Goal: Information Seeking & Learning: Learn about a topic

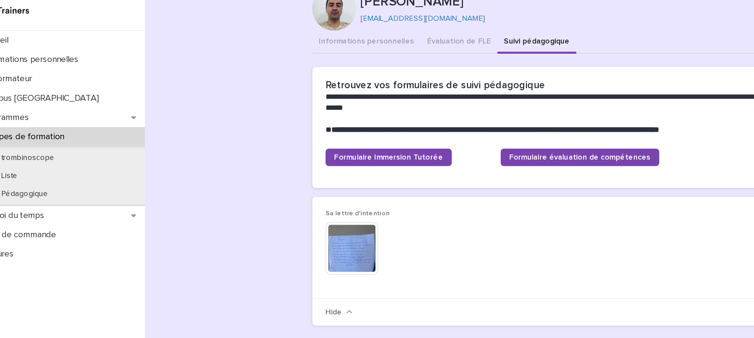
scroll to position [646, 0]
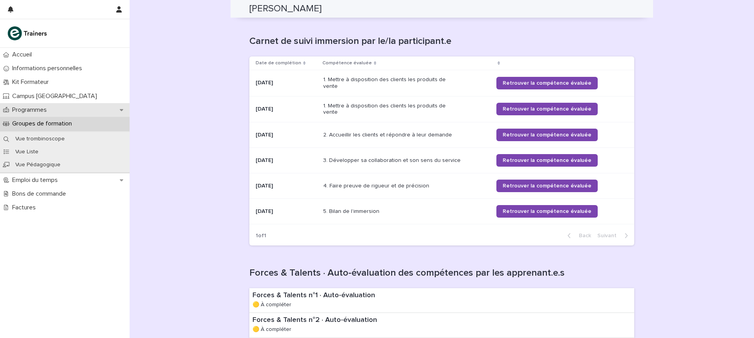
click at [79, 104] on div "Programmes" at bounding box center [65, 110] width 130 height 14
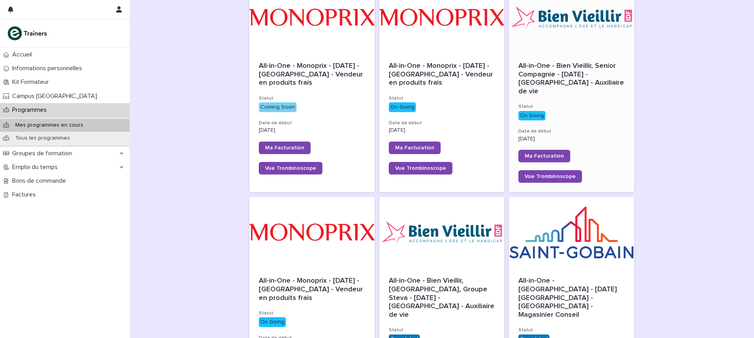
scroll to position [141, 0]
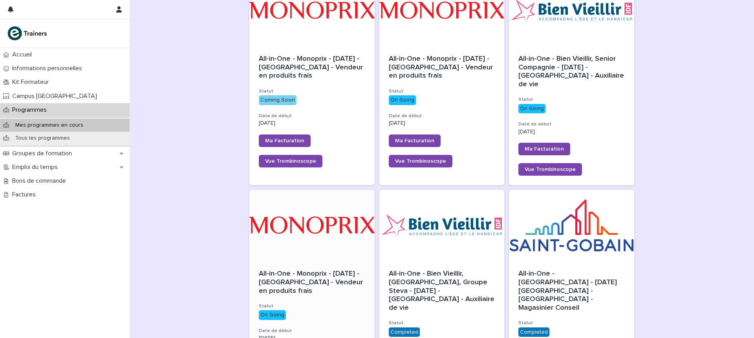
click at [344, 229] on div at bounding box center [311, 225] width 125 height 71
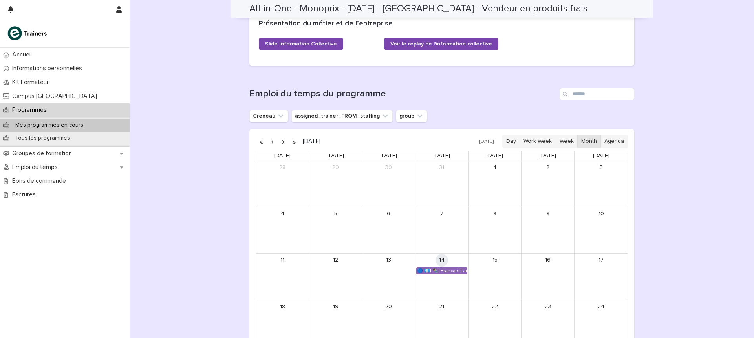
scroll to position [604, 0]
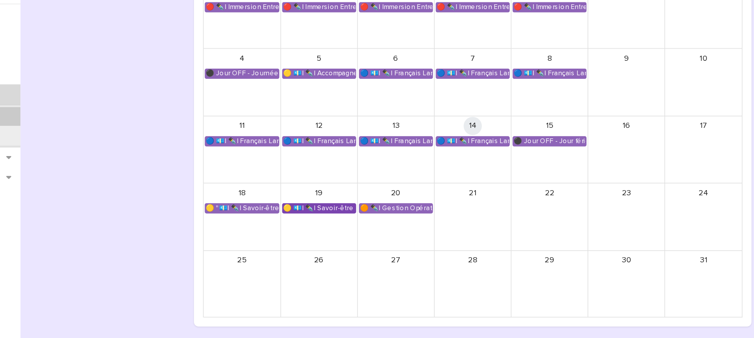
click at [336, 188] on div "🟡 💶| ✒️| Savoir-être métier - Mobilisation et valorisation de ses forces et tal…" at bounding box center [335, 189] width 50 height 6
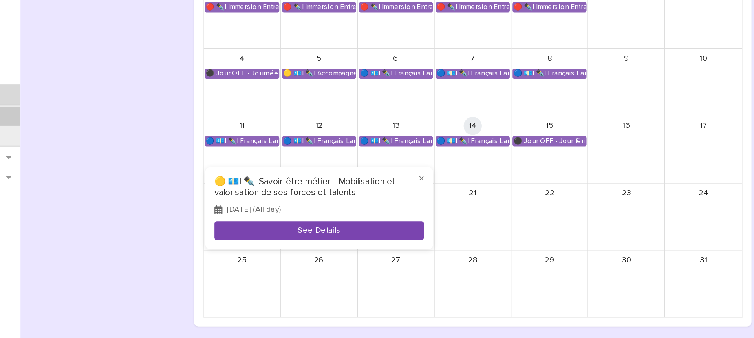
click at [327, 200] on button "See Details" at bounding box center [335, 204] width 144 height 13
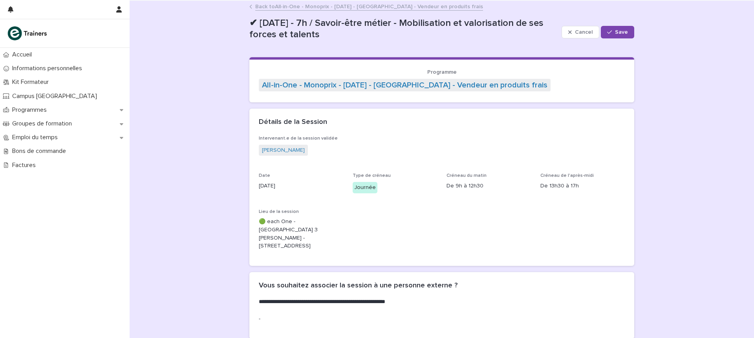
click at [282, 3] on link "Back to All-in-One - Monoprix - [DATE] - [GEOGRAPHIC_DATA] - Vendeur en produit…" at bounding box center [369, 6] width 228 height 9
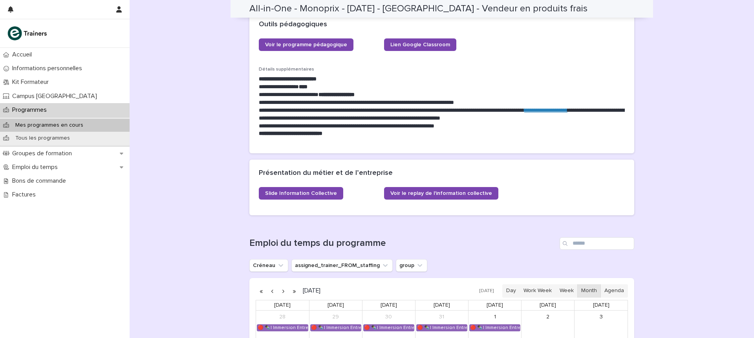
scroll to position [604, 0]
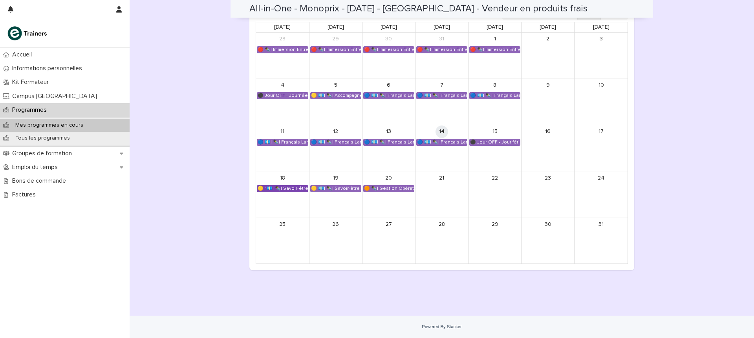
click at [278, 186] on div "🟡 "💶| ✒️| Savoir-être métier - Gestion du stress et des imprévus (livraisons, r…" at bounding box center [282, 189] width 51 height 6
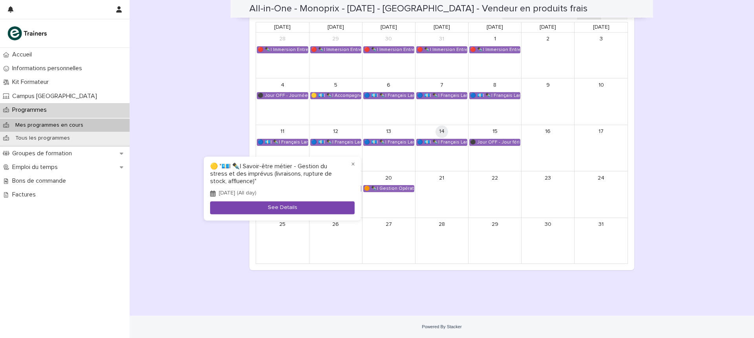
click at [277, 203] on button "See Details" at bounding box center [282, 208] width 144 height 13
